Goal: Task Accomplishment & Management: Use online tool/utility

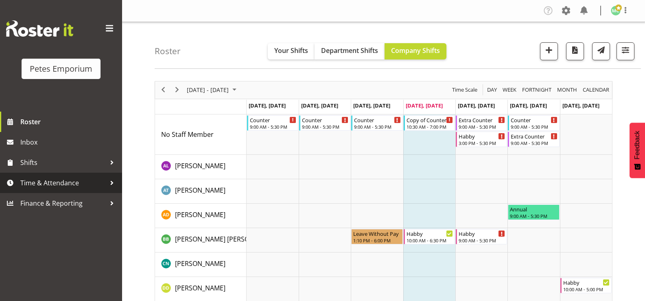
click at [94, 183] on span "Time & Attendance" at bounding box center [63, 183] width 86 height 12
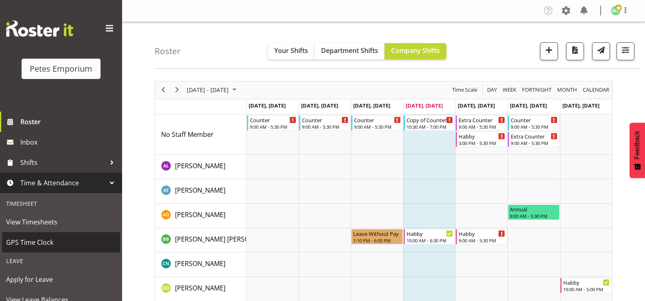
click at [77, 243] on span "GPS Time Clock" at bounding box center [61, 242] width 110 height 12
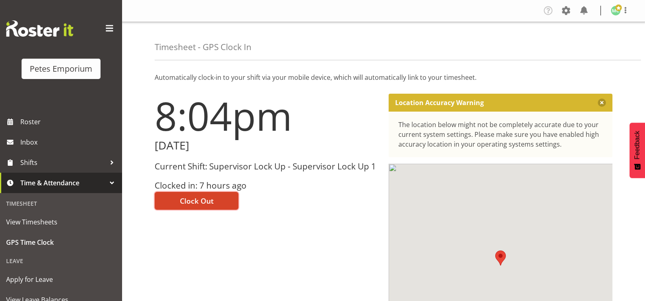
click at [215, 200] on button "Clock Out" at bounding box center [197, 201] width 84 height 18
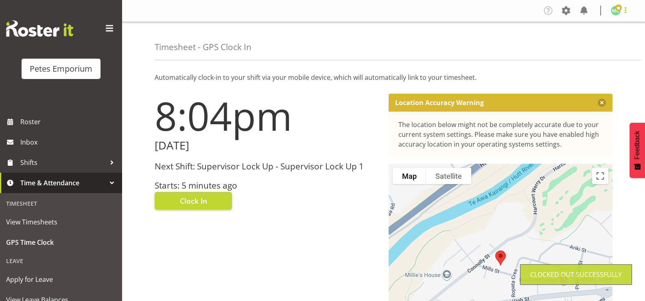
click at [629, 12] on span at bounding box center [626, 10] width 10 height 10
click at [614, 46] on link "Log Out" at bounding box center [592, 42] width 78 height 15
